Goal: Task Accomplishment & Management: Manage account settings

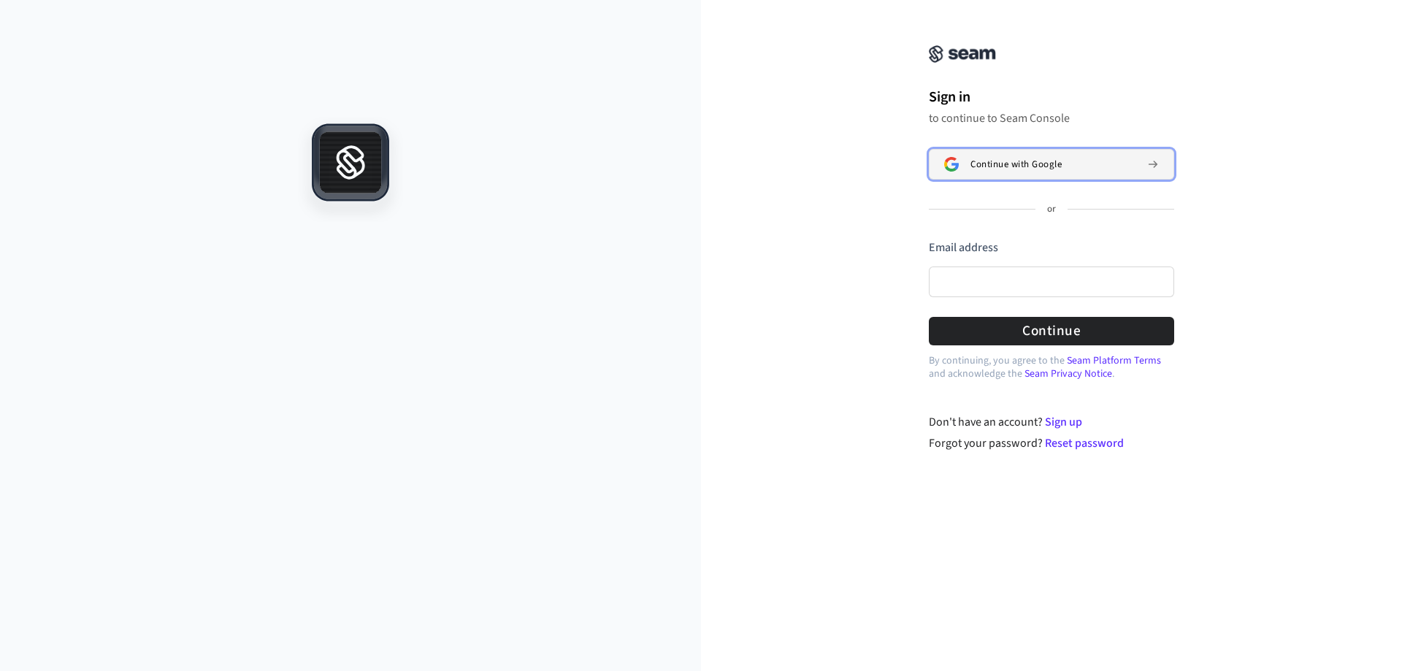
click at [1040, 158] on span "Continue with Google" at bounding box center [1015, 164] width 91 height 12
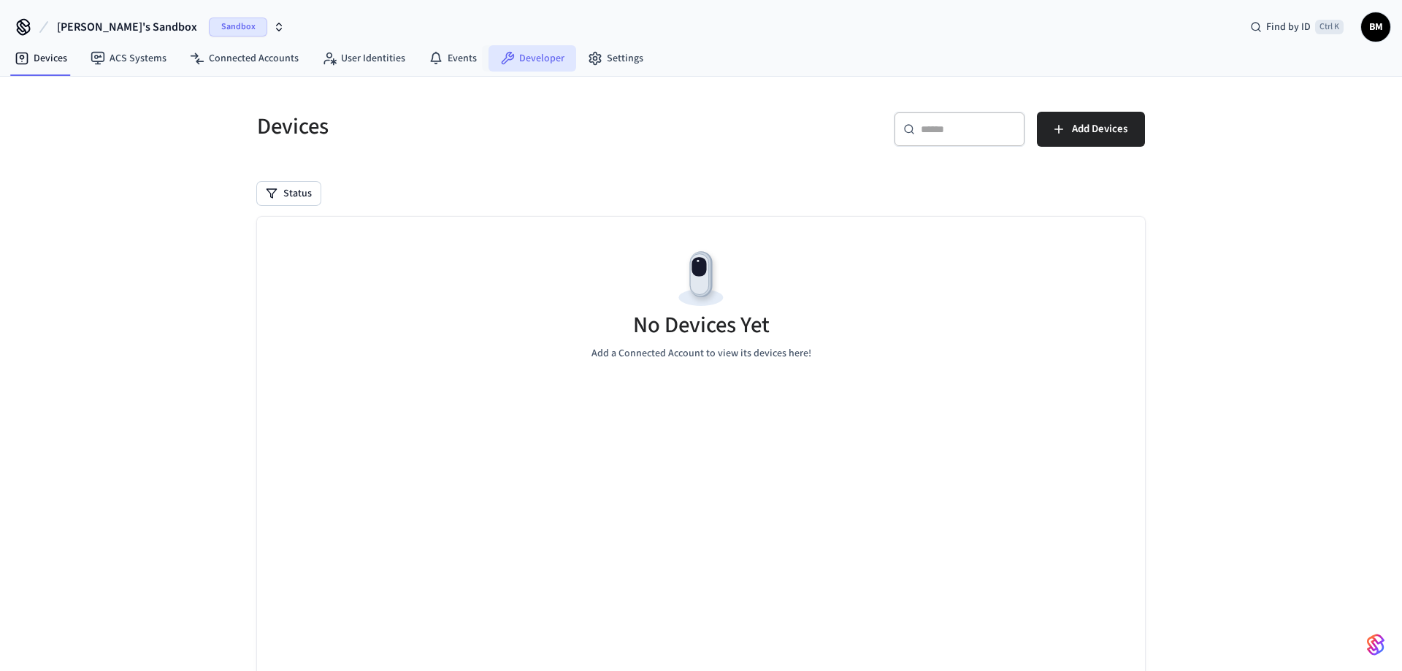
click at [549, 55] on link "Developer" at bounding box center [532, 58] width 88 height 26
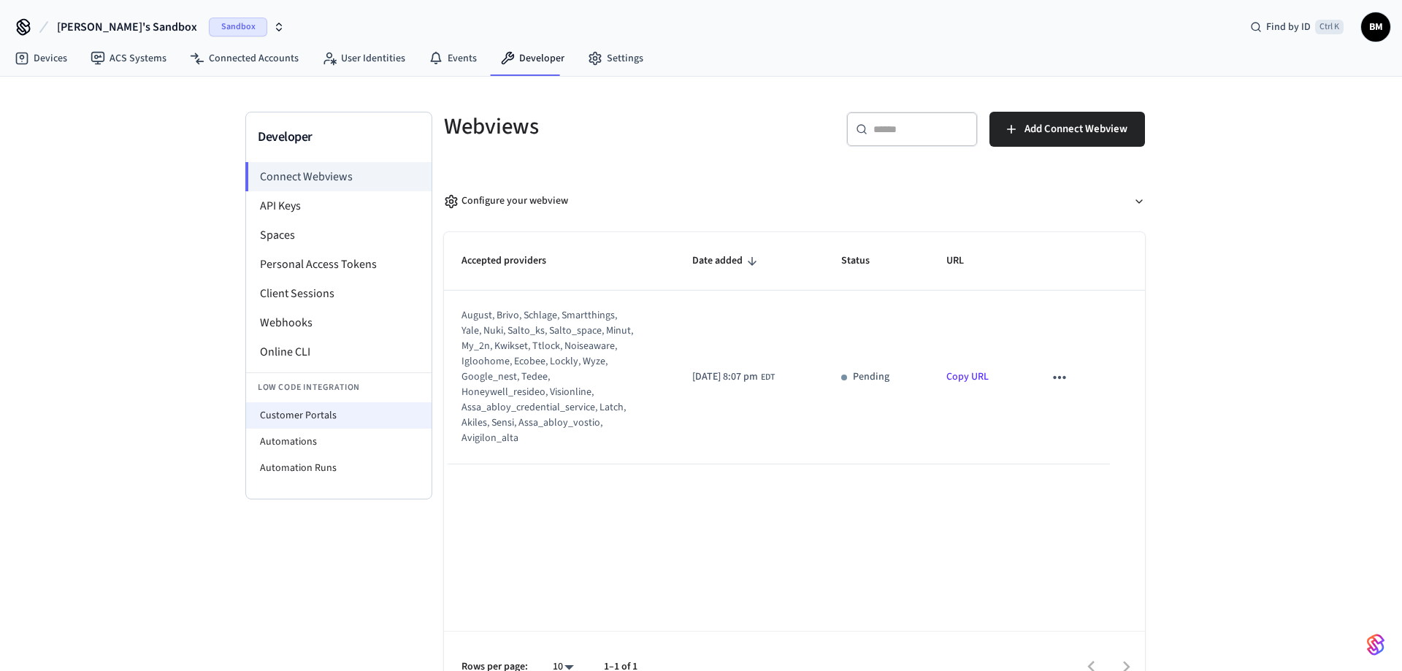
click at [351, 420] on li "Customer Portals" at bounding box center [338, 415] width 185 height 26
select select "**********"
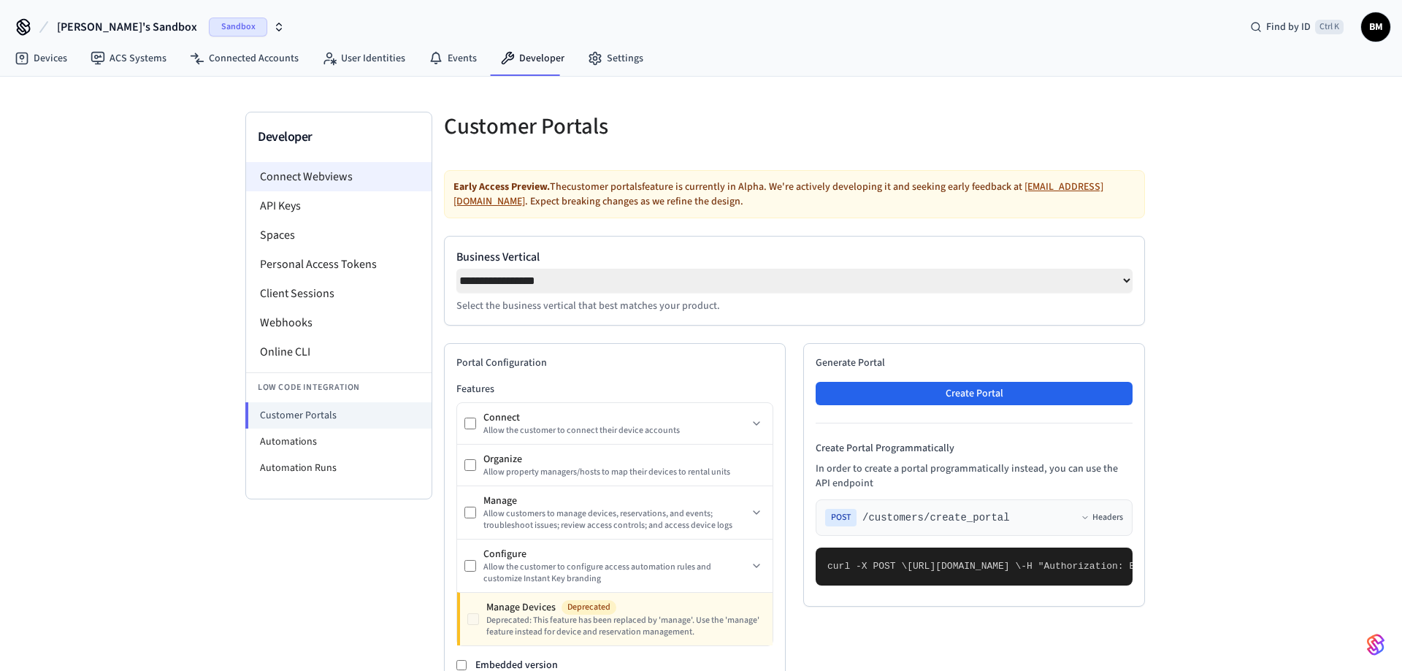
click at [321, 174] on li "Connect Webviews" at bounding box center [338, 176] width 185 height 29
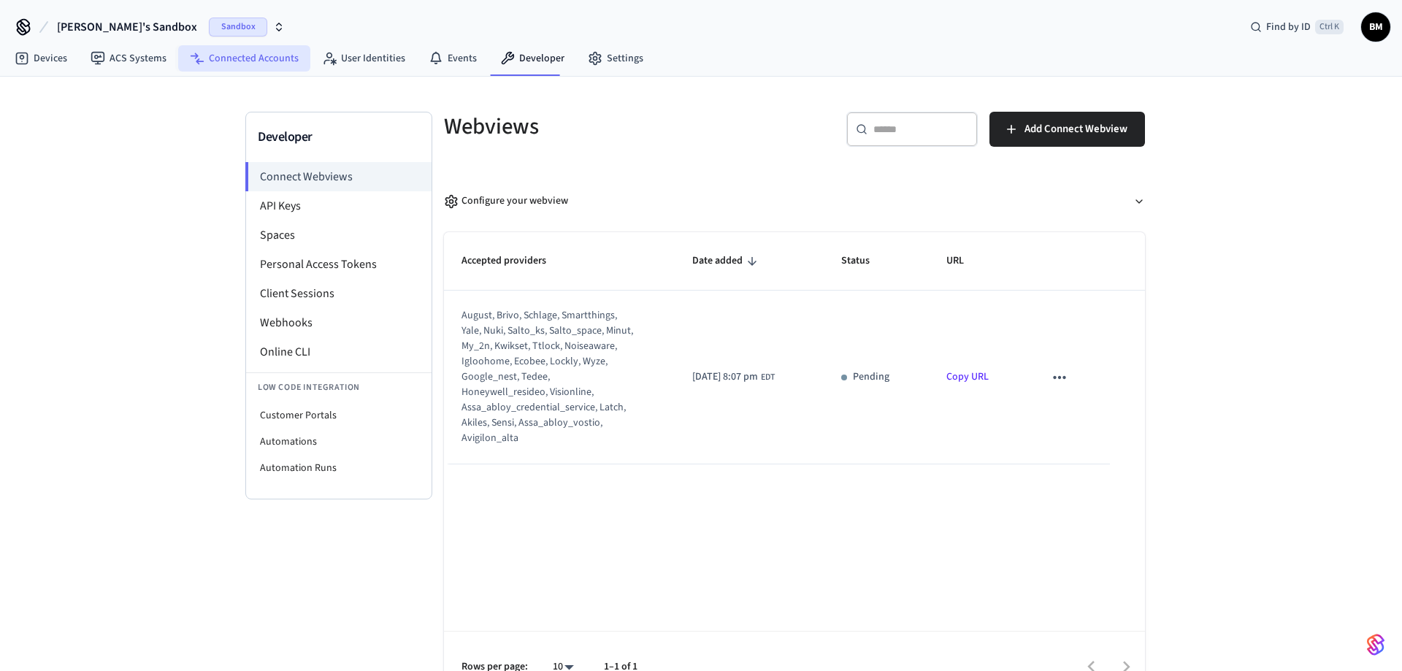
click at [258, 58] on link "Connected Accounts" at bounding box center [244, 58] width 132 height 26
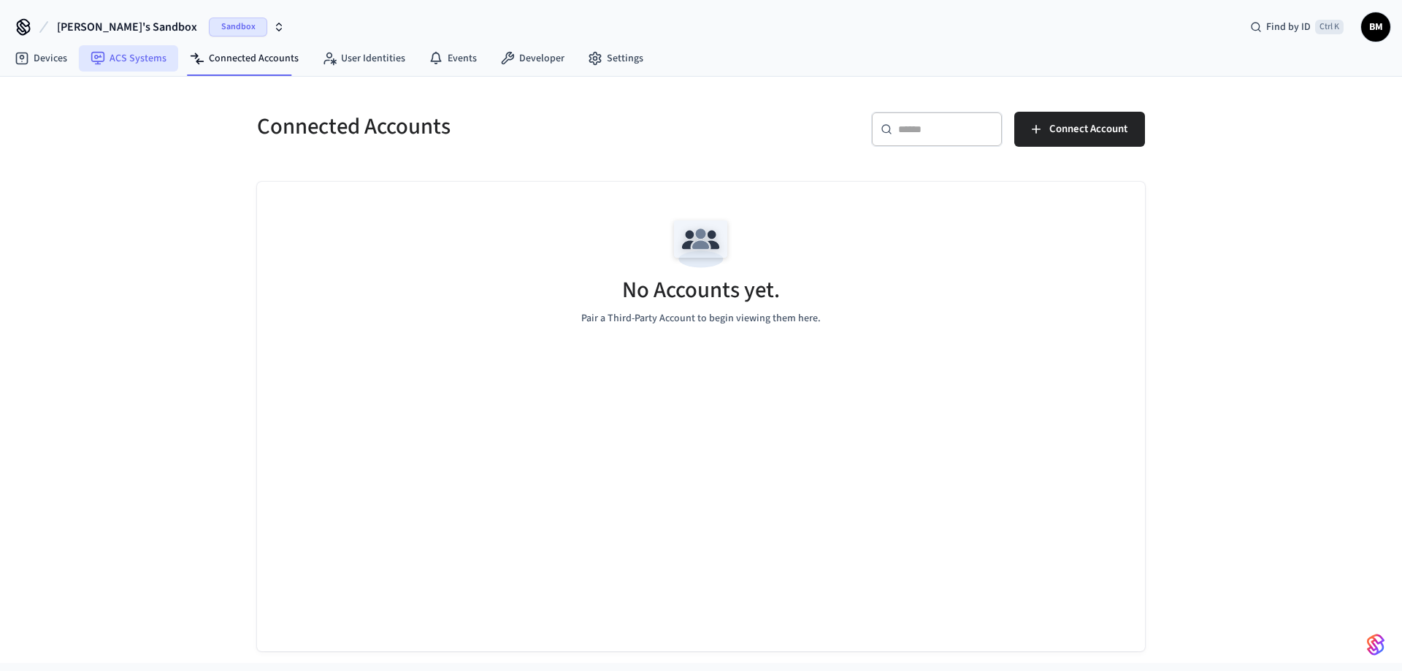
click at [101, 51] on icon at bounding box center [98, 58] width 15 height 15
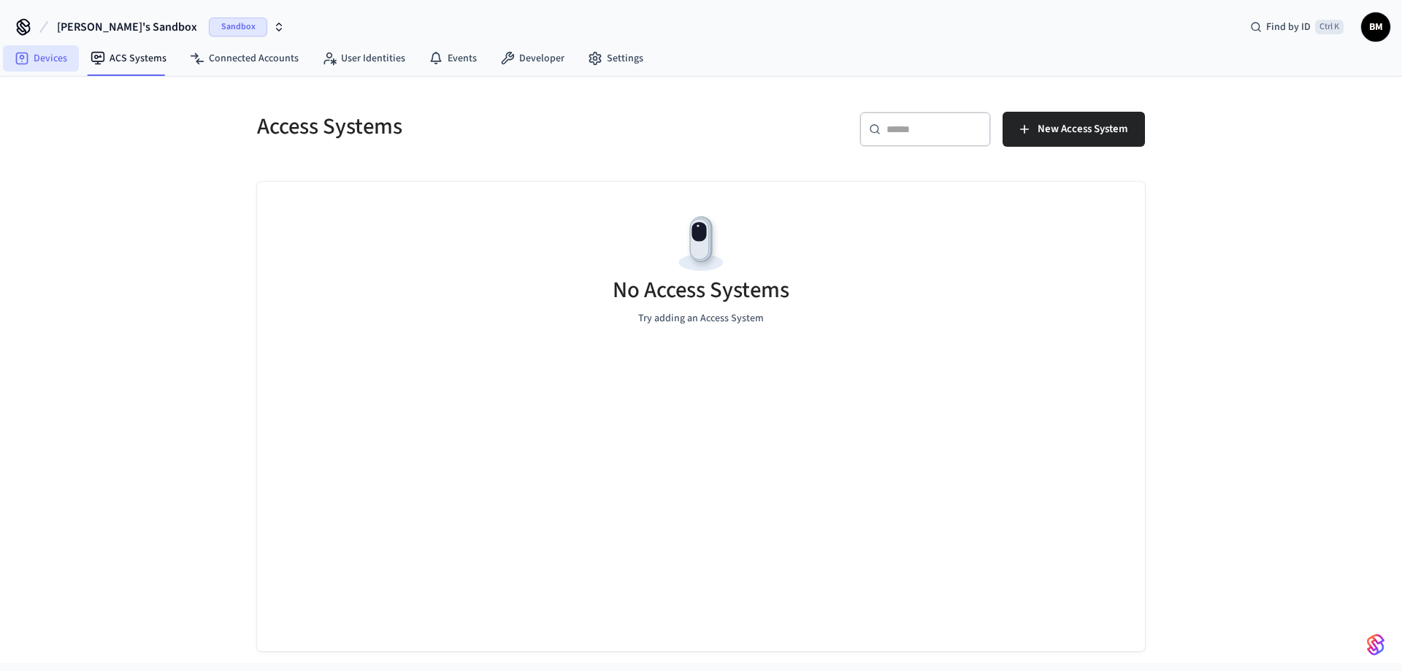
click at [37, 59] on link "Devices" at bounding box center [41, 58] width 76 height 26
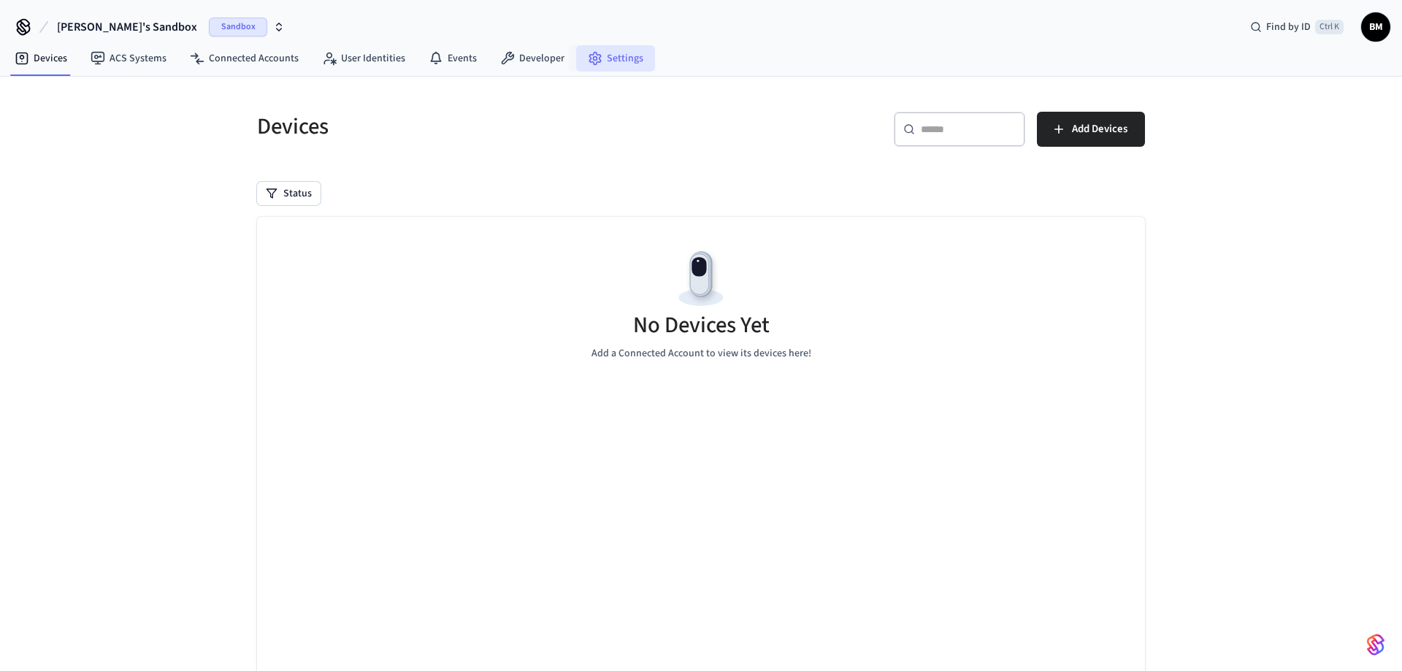
click at [607, 56] on link "Settings" at bounding box center [615, 58] width 79 height 26
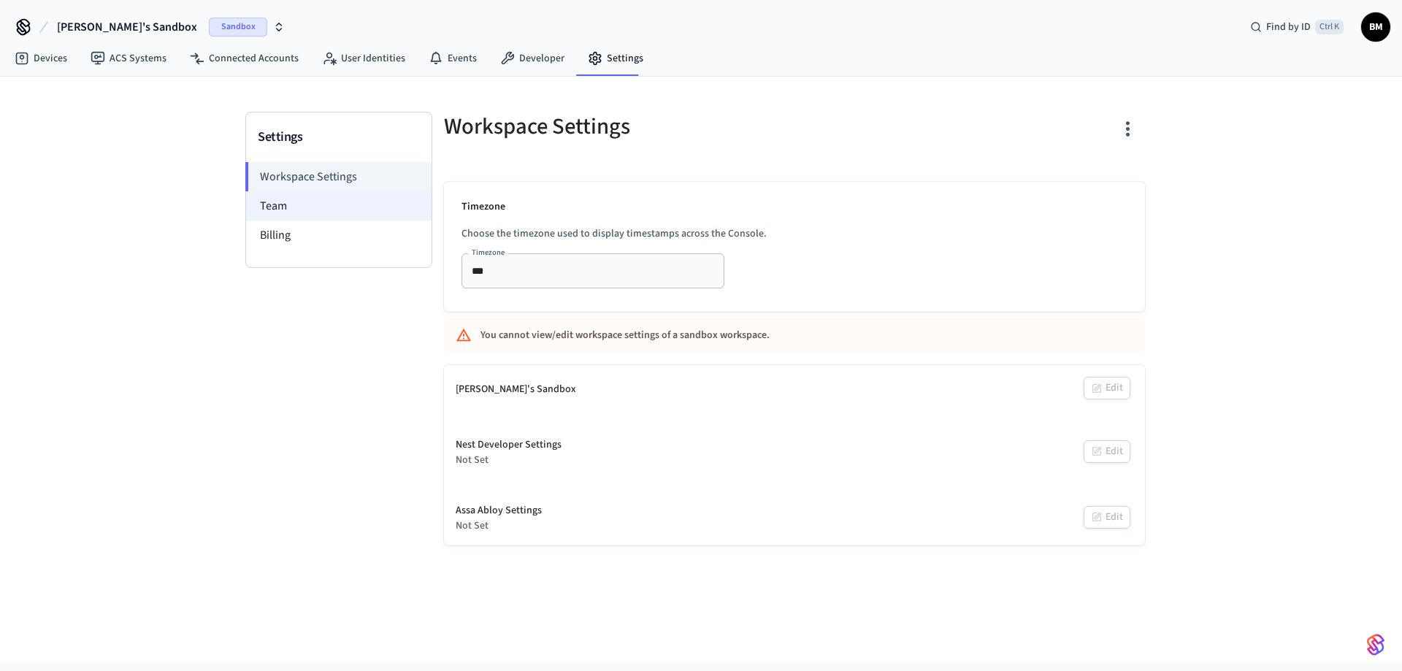
click at [351, 207] on li "Team" at bounding box center [338, 205] width 185 height 29
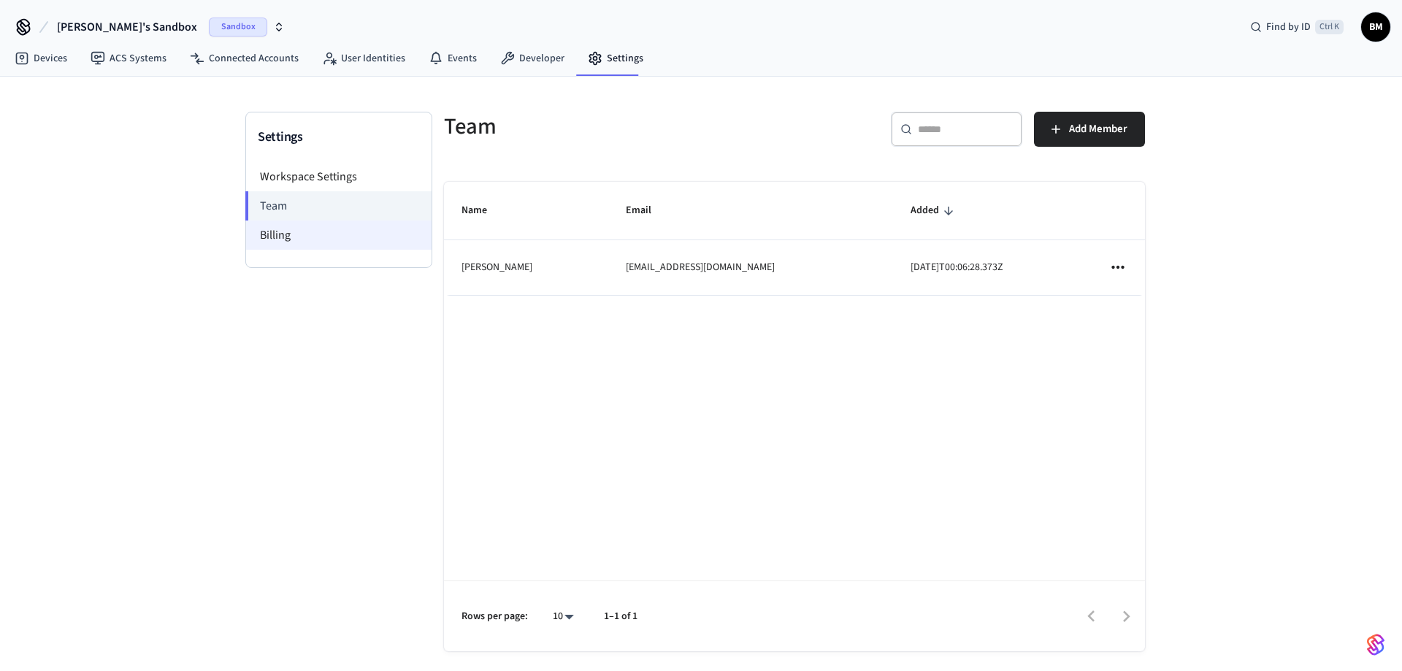
click at [353, 238] on li "Billing" at bounding box center [338, 234] width 185 height 29
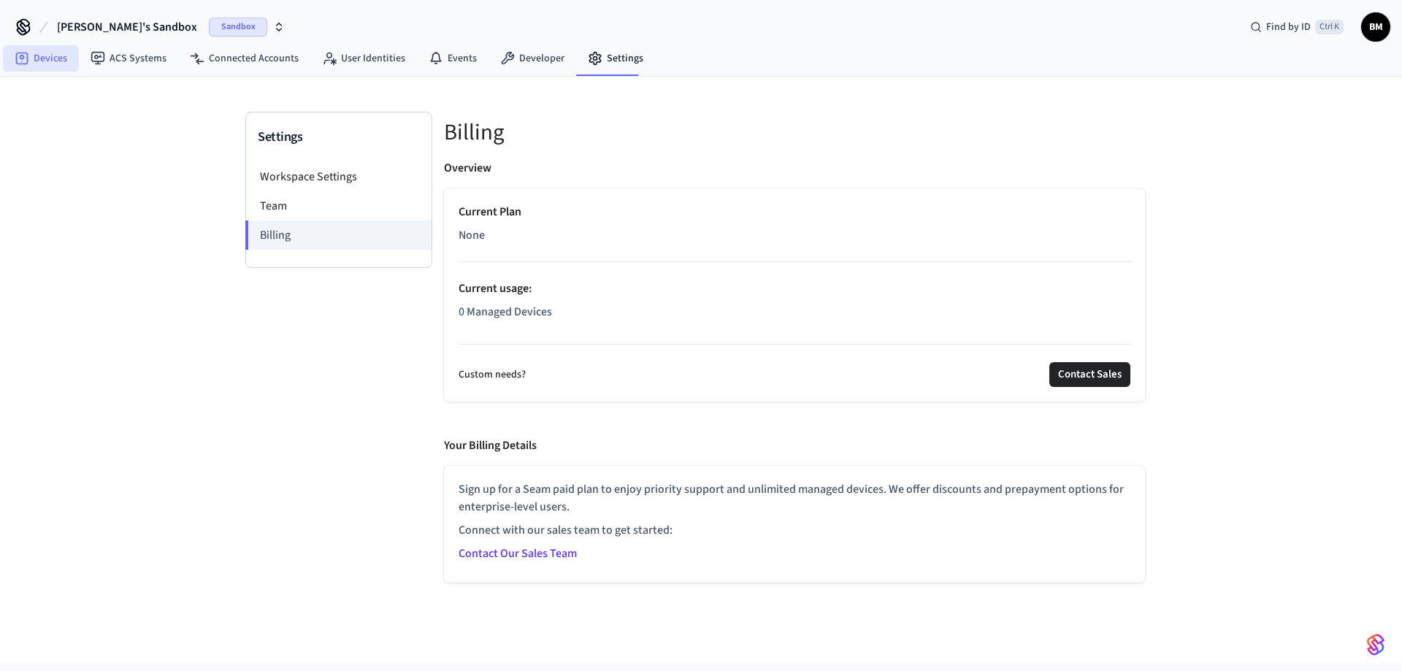
click at [52, 58] on link "Devices" at bounding box center [41, 58] width 76 height 26
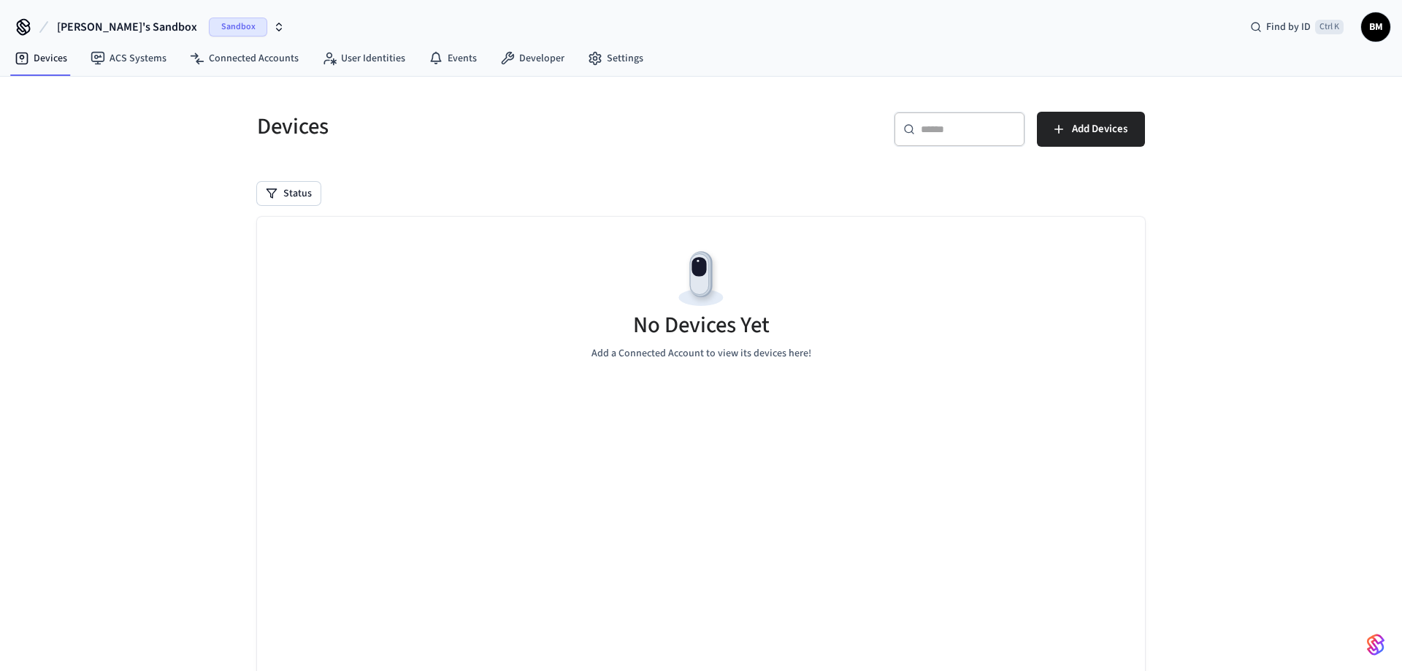
click at [1386, 25] on span "BM" at bounding box center [1375, 27] width 26 height 26
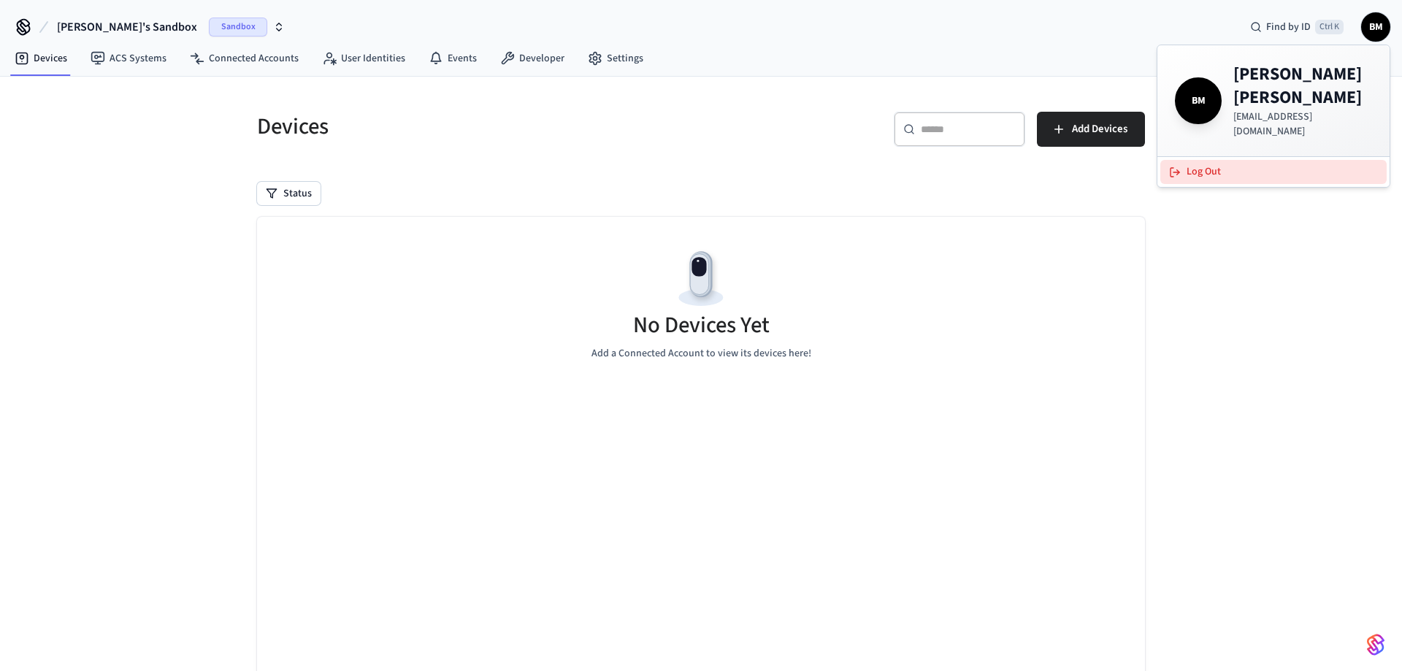
click at [1199, 160] on button "Log Out" at bounding box center [1273, 172] width 226 height 24
